Goal: Transaction & Acquisition: Purchase product/service

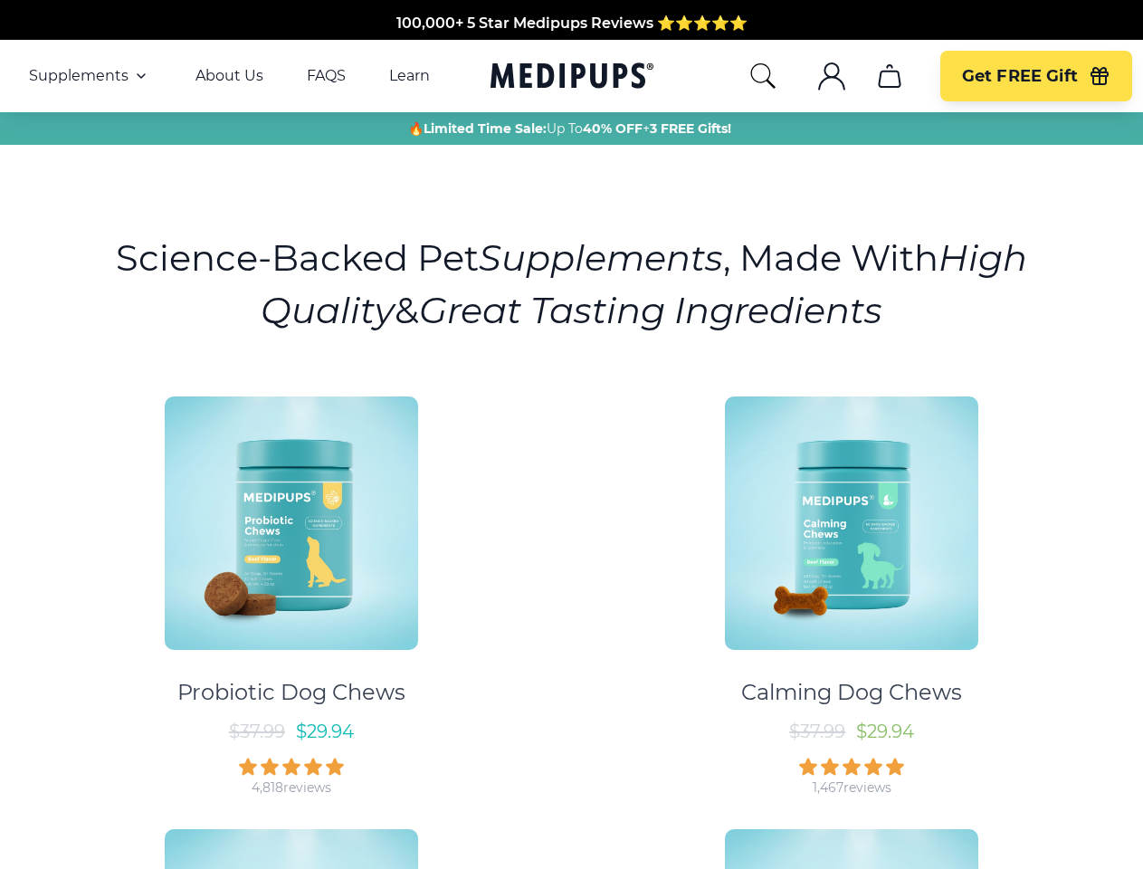
click at [571, 434] on div "Probiotic Dog Chews $ 37.99 $ 29.94 4,818 reviews Calming Dog Chews $ 37.99 $ 2…" at bounding box center [572, 804] width 1122 height 849
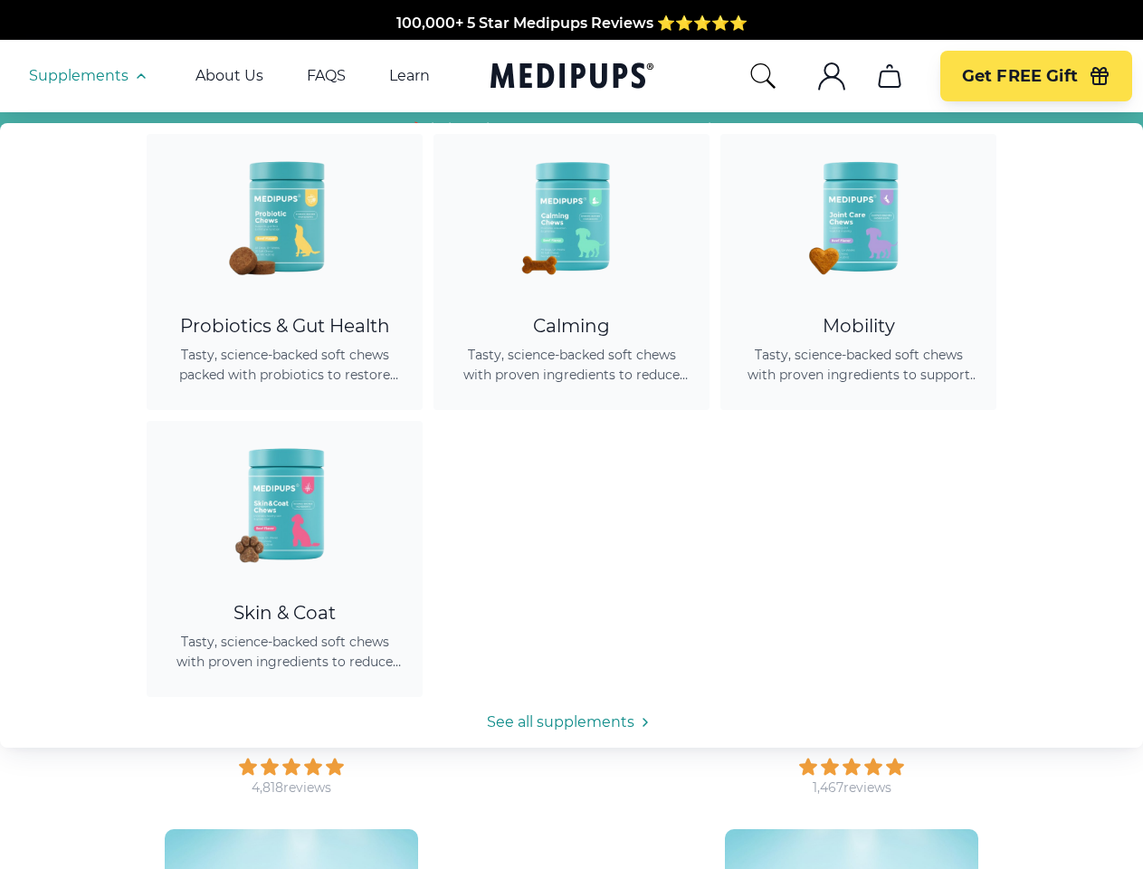
click at [90, 76] on span "Supplements" at bounding box center [79, 76] width 100 height 18
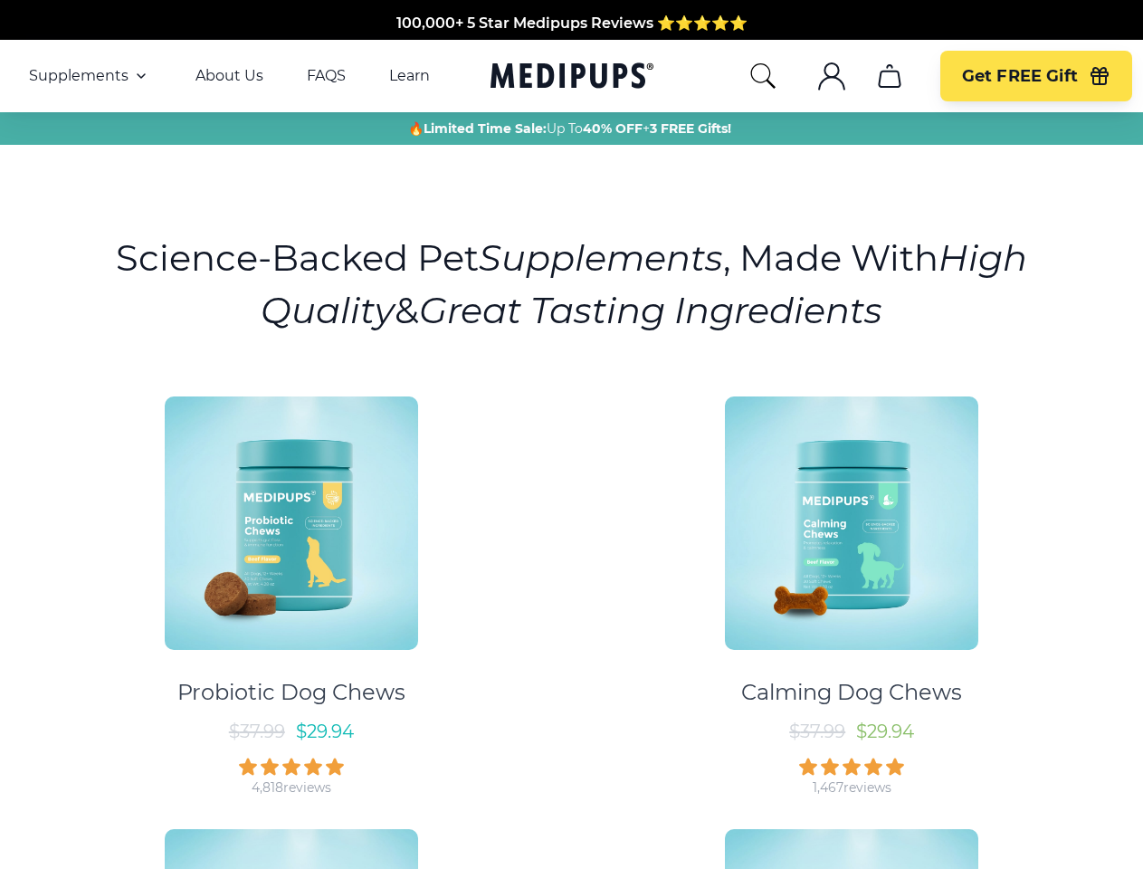
click at [139, 76] on icon "button" at bounding box center [141, 76] width 22 height 22
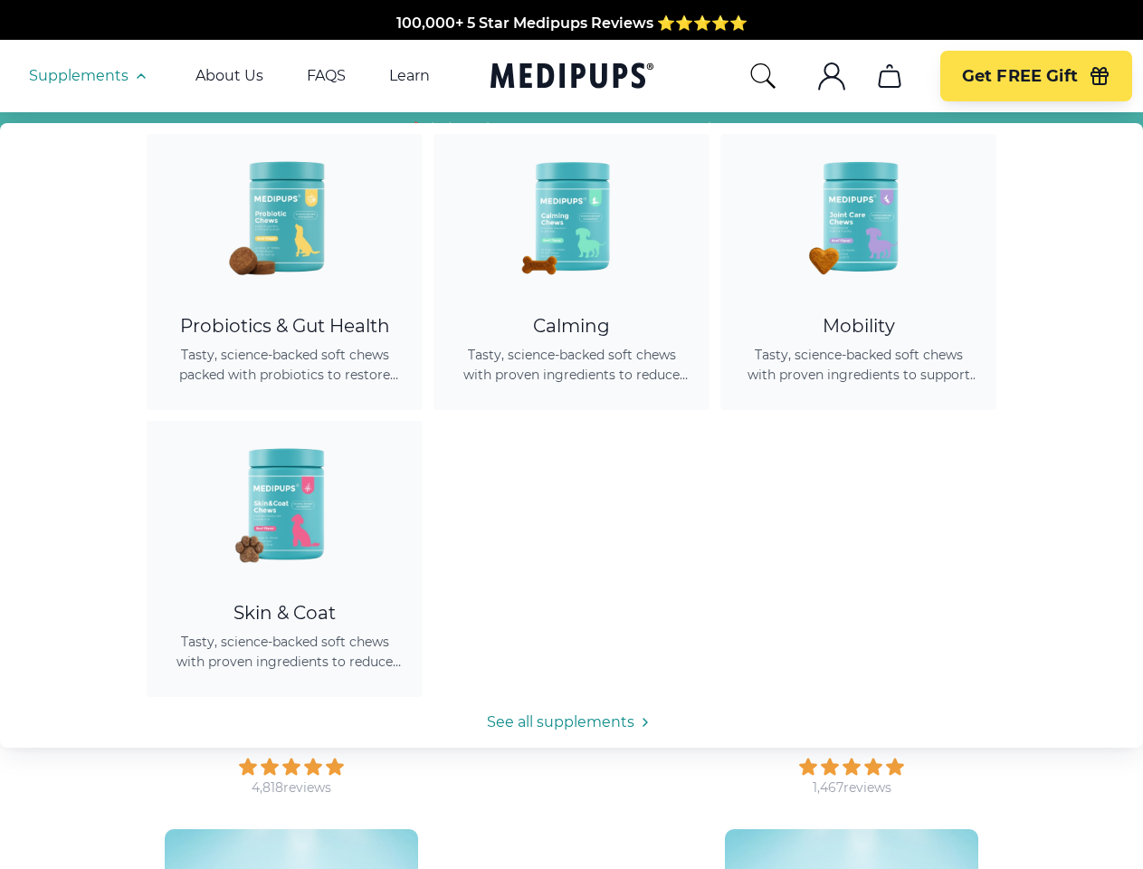
click at [762, 76] on icon "search" at bounding box center [763, 76] width 29 height 29
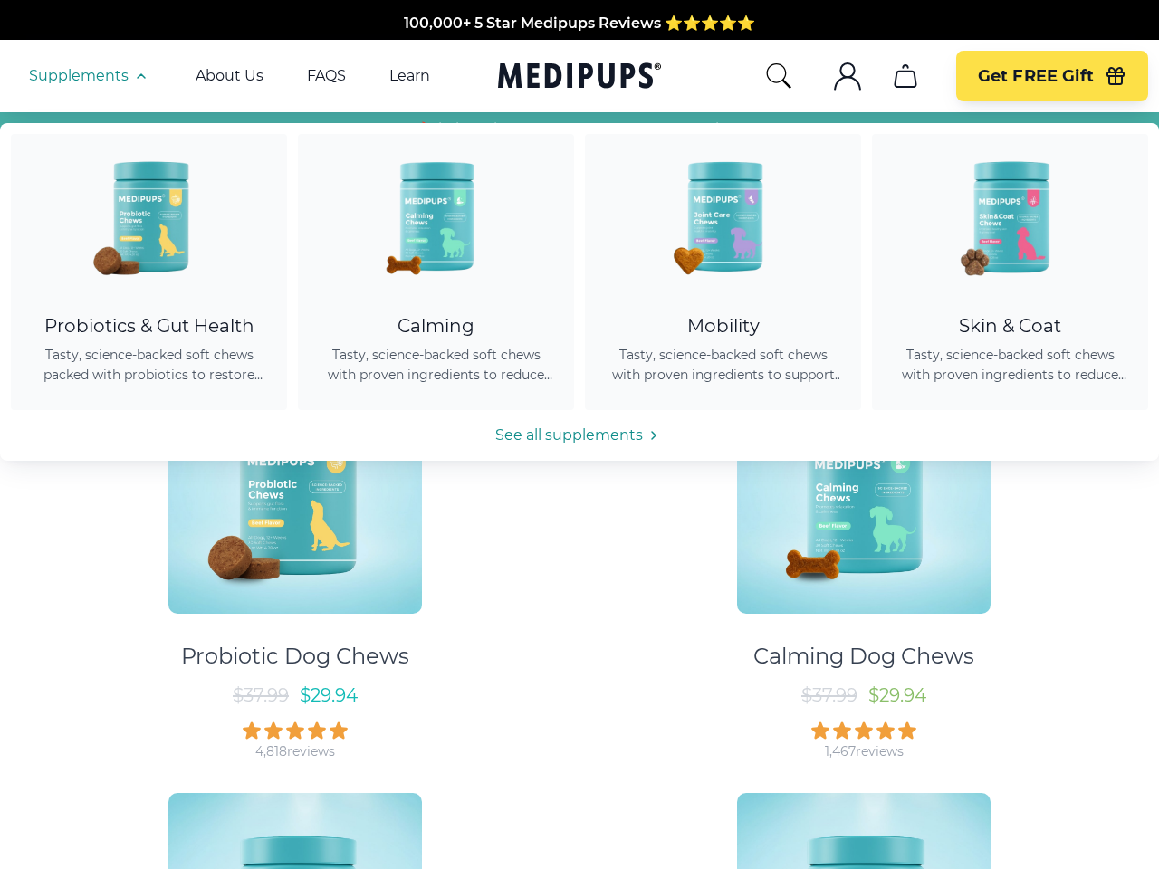
click at [833, 76] on icon ".cls-1{fill:none;stroke:currentColor;stroke-miterlimit:10;stroke-width:1.5px;}" at bounding box center [847, 76] width 29 height 29
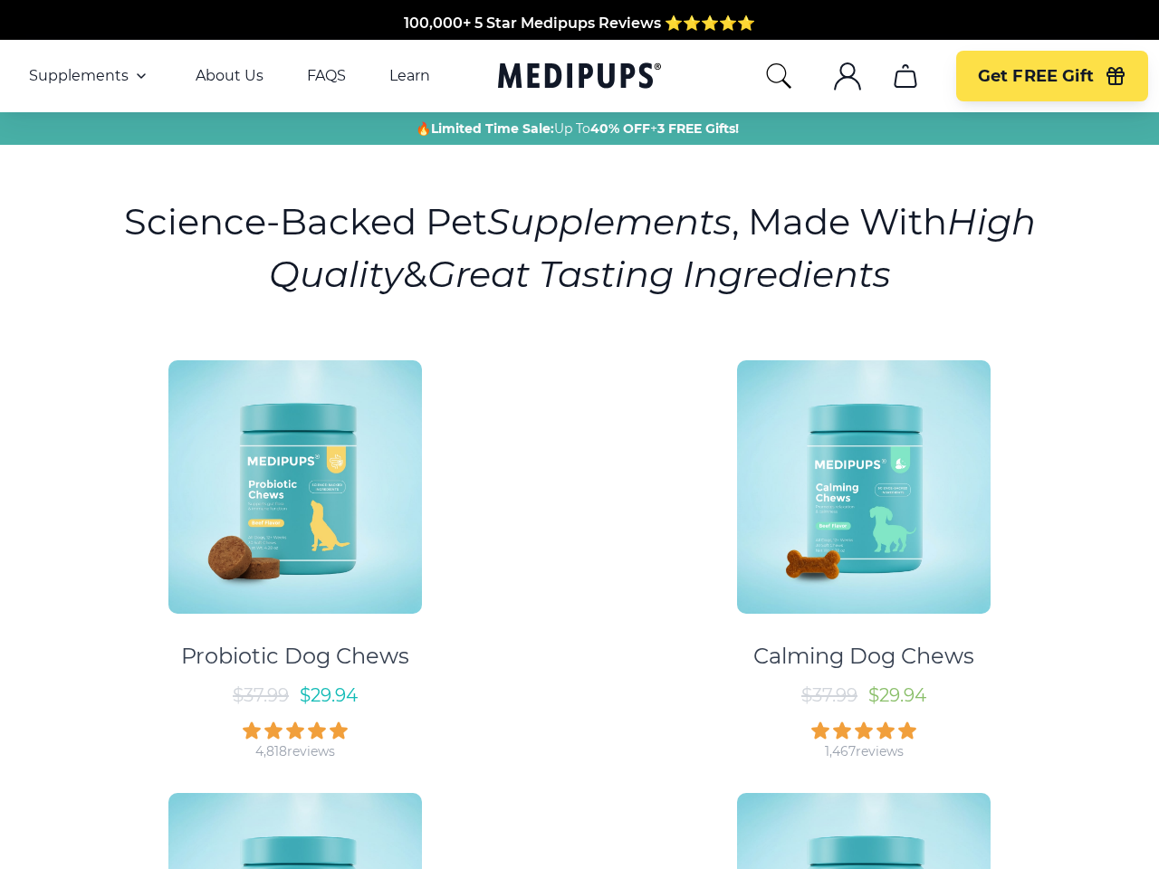
click at [833, 76] on icon ".cls-1{fill:none;stroke:currentColor;stroke-miterlimit:10;stroke-width:1.5px;}" at bounding box center [847, 76] width 29 height 29
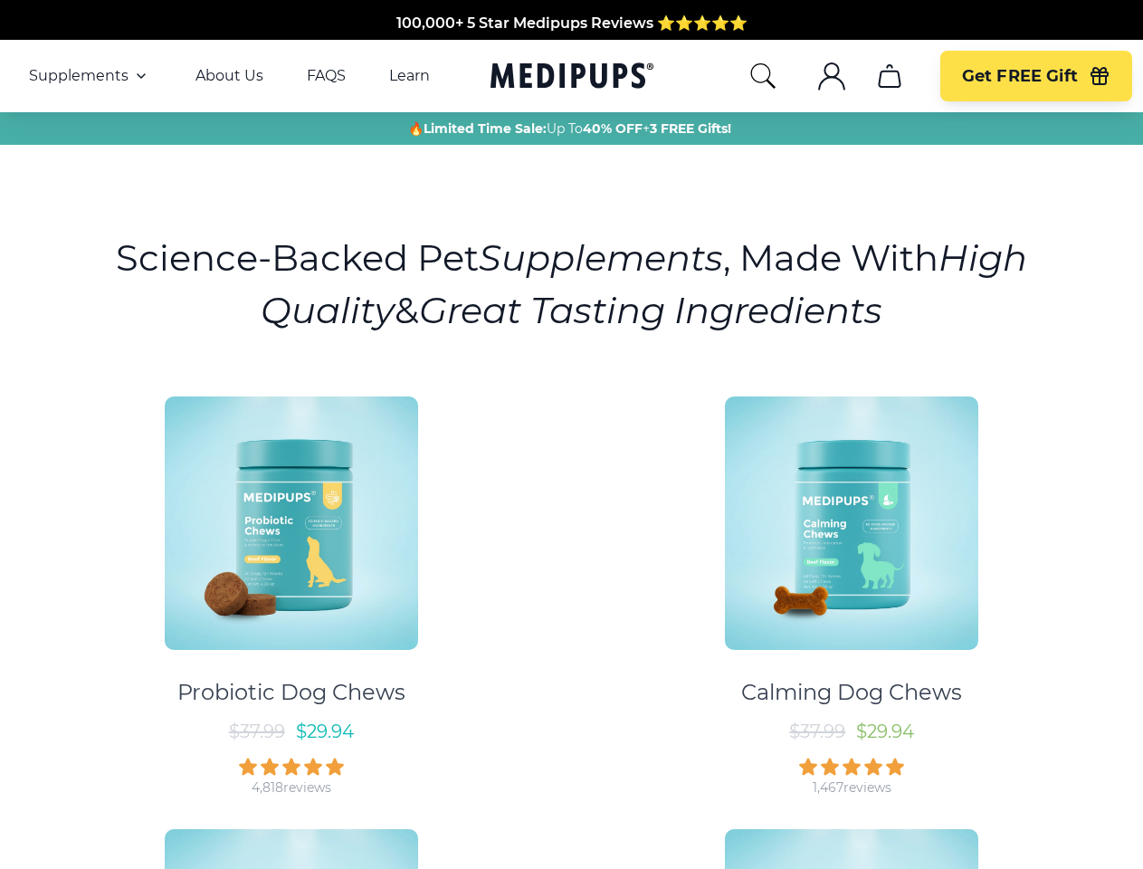
click at [889, 76] on icon "cart" at bounding box center [889, 76] width 29 height 29
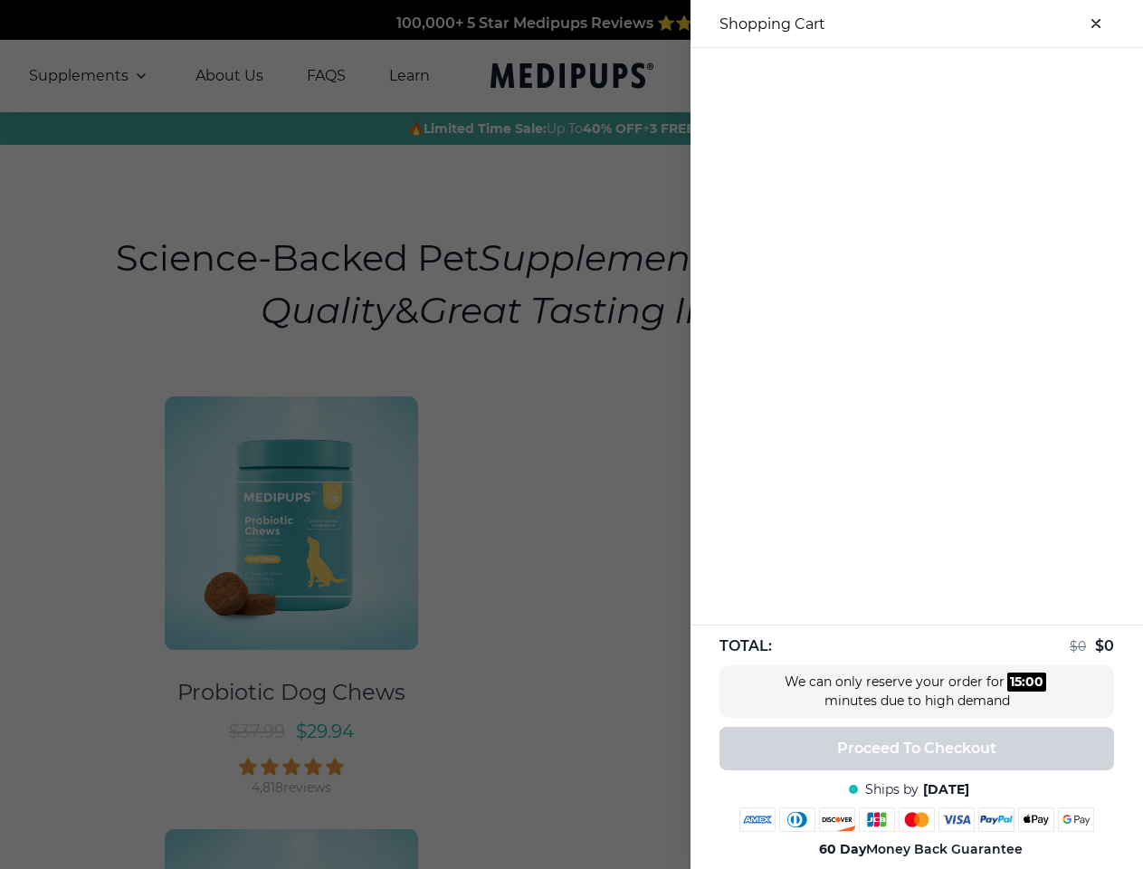
click at [889, 76] on div at bounding box center [571, 434] width 1143 height 869
